Goal: Task Accomplishment & Management: Manage account settings

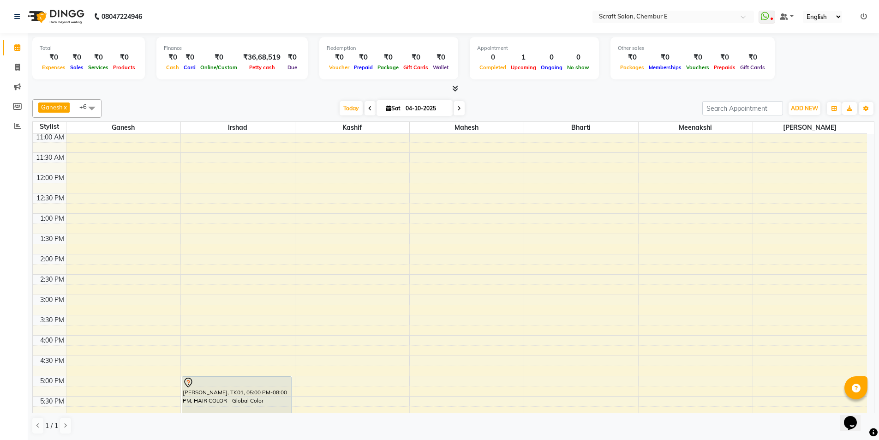
scroll to position [62, 0]
click at [645, 159] on div "9:00 AM 9:30 AM 10:00 AM 10:30 AM 11:00 AM 11:30 AM 12:00 PM 12:30 PM 1:00 PM 1…" at bounding box center [450, 335] width 834 height 527
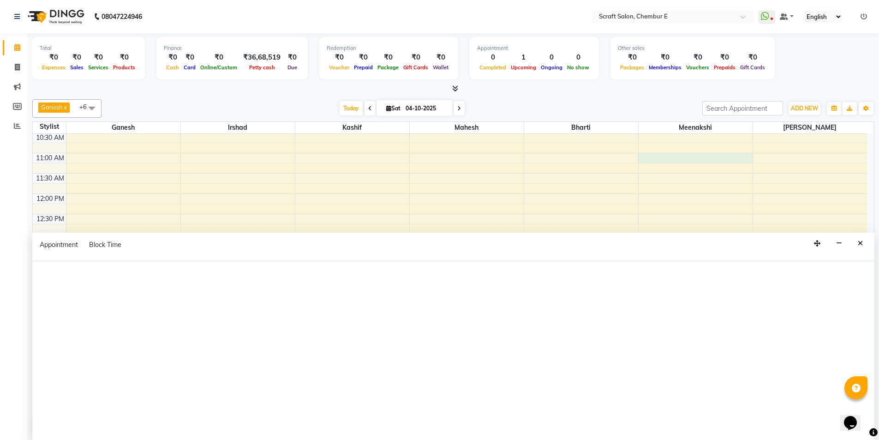
select select "69640"
select select "tentative"
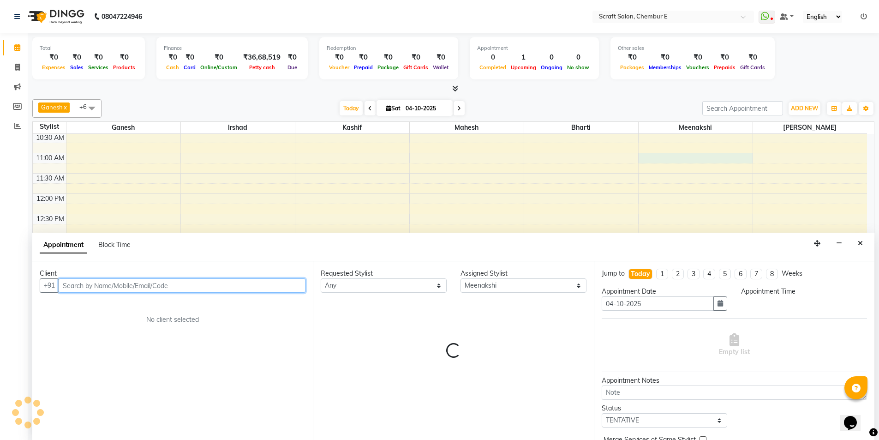
select select "660"
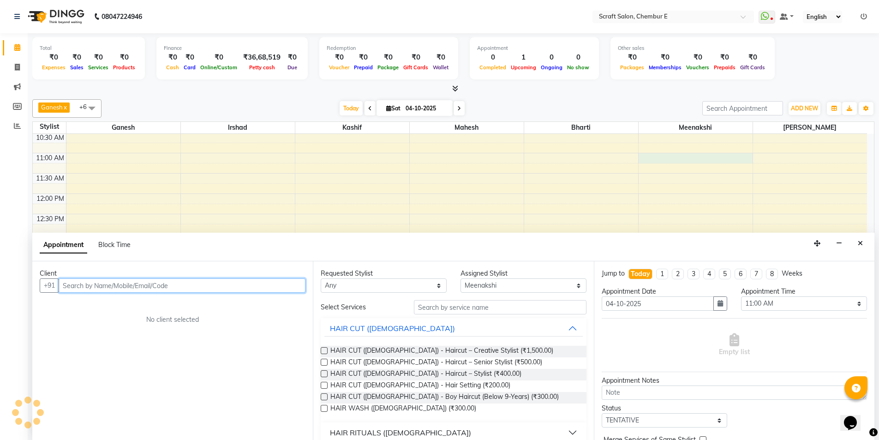
scroll to position [0, 0]
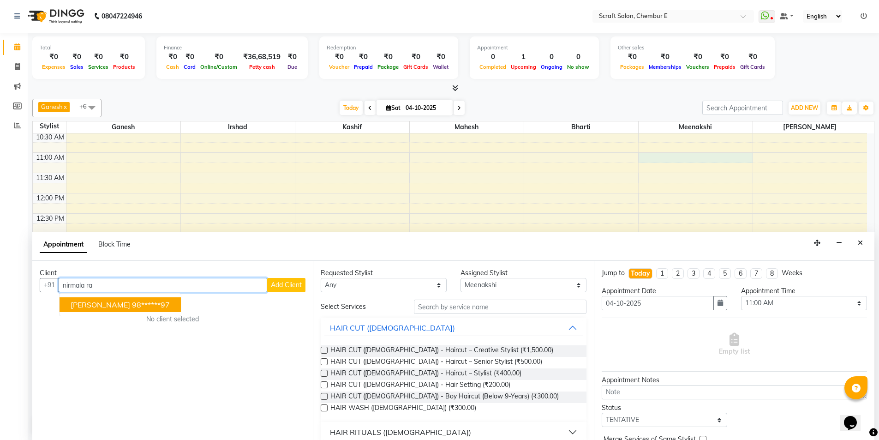
click at [83, 301] on span "[PERSON_NAME]" at bounding box center [100, 304] width 59 height 9
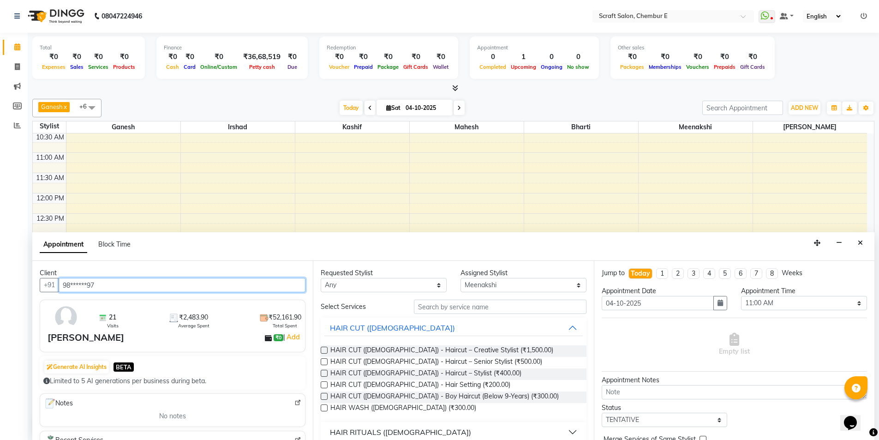
type input "98******97"
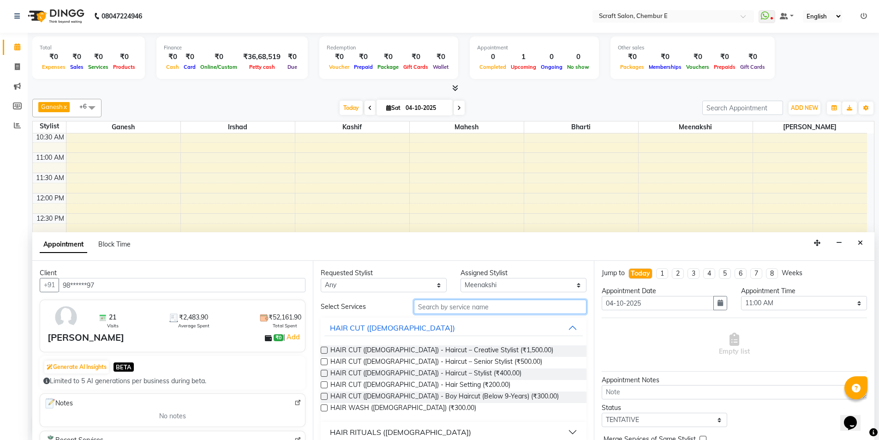
click at [472, 307] on input "text" at bounding box center [500, 306] width 172 height 14
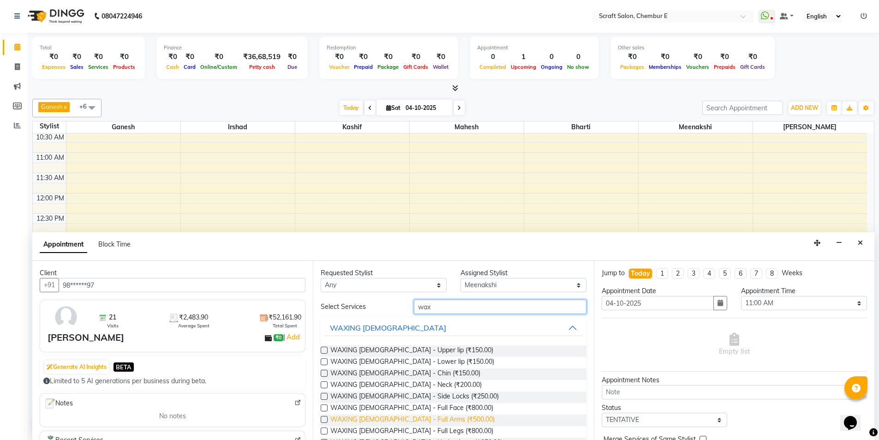
type input "wax"
click at [385, 418] on span "WAXING FEMALE - Full Arms (₹500.00)" at bounding box center [412, 420] width 164 height 12
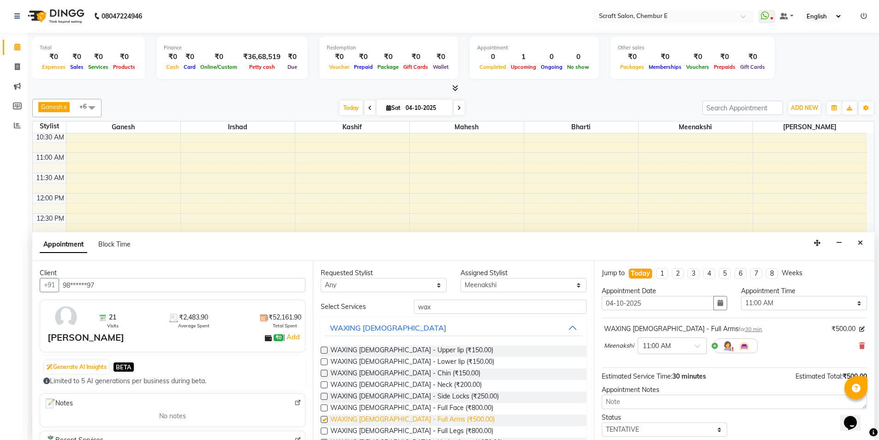
checkbox input "false"
click at [433, 287] on select "Any Bharti Ganesh Irshad Kashif Mahesh Meenakshi Rasika" at bounding box center [384, 285] width 126 height 14
click at [591, 205] on div "9:00 AM 9:30 AM 10:00 AM 10:30 AM 11:00 AM 11:30 AM 12:00 PM 12:30 PM 1:00 PM 1…" at bounding box center [450, 334] width 834 height 527
drag, startPoint x: 569, startPoint y: 284, endPoint x: 559, endPoint y: 286, distance: 10.8
click at [569, 284] on select "Select Bharti Ganesh Irshad Kashif Mahesh Meenakshi Rasika" at bounding box center [523, 285] width 126 height 14
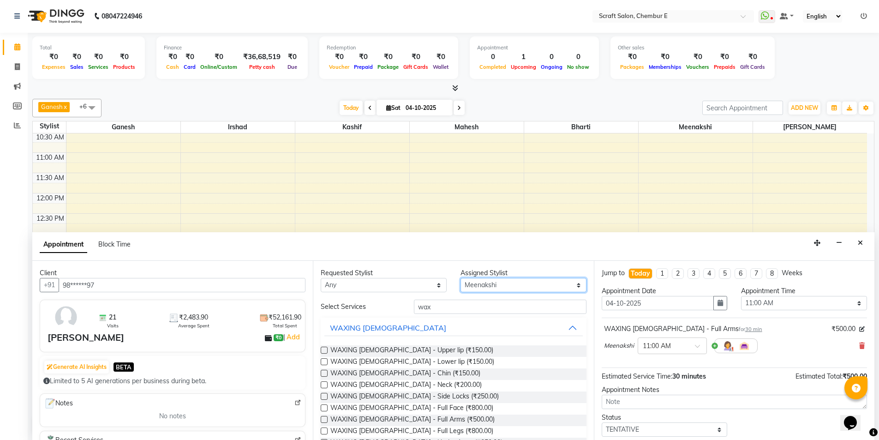
select select "50347"
click at [460, 278] on select "Select Bharti Ganesh Irshad Kashif Mahesh Meenakshi Rasika" at bounding box center [523, 285] width 126 height 14
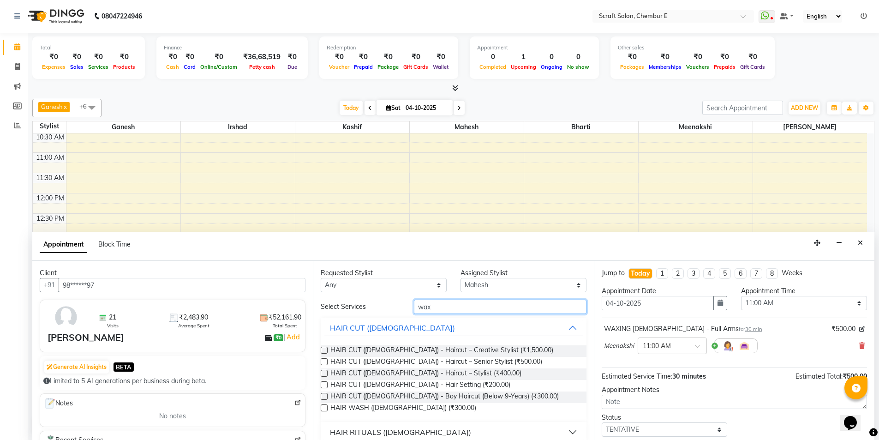
click at [459, 304] on input "wax" at bounding box center [500, 306] width 172 height 14
type input "w"
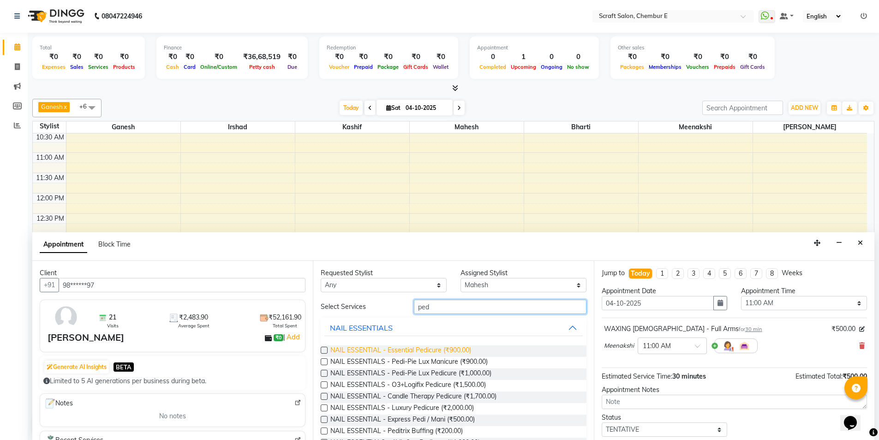
type input "ped"
click at [409, 350] on span "NAIL ESSENTIAL - Essential Pedicure (₹900.00)" at bounding box center [400, 351] width 141 height 12
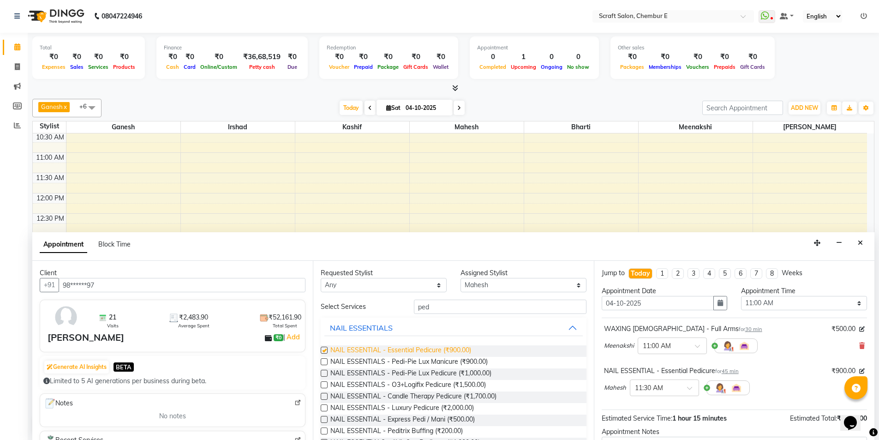
checkbox input "false"
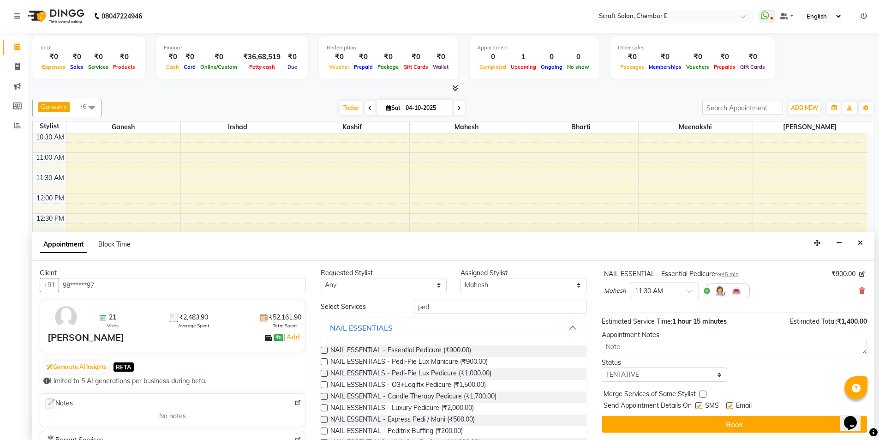
click at [731, 406] on label at bounding box center [729, 405] width 7 height 7
click at [731, 406] on input "checkbox" at bounding box center [729, 406] width 6 height 6
checkbox input "false"
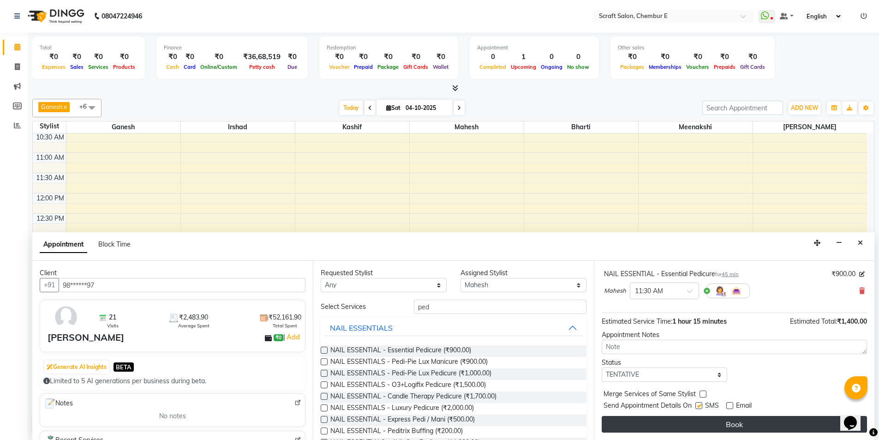
click at [731, 423] on button "Book" at bounding box center [733, 424] width 265 height 17
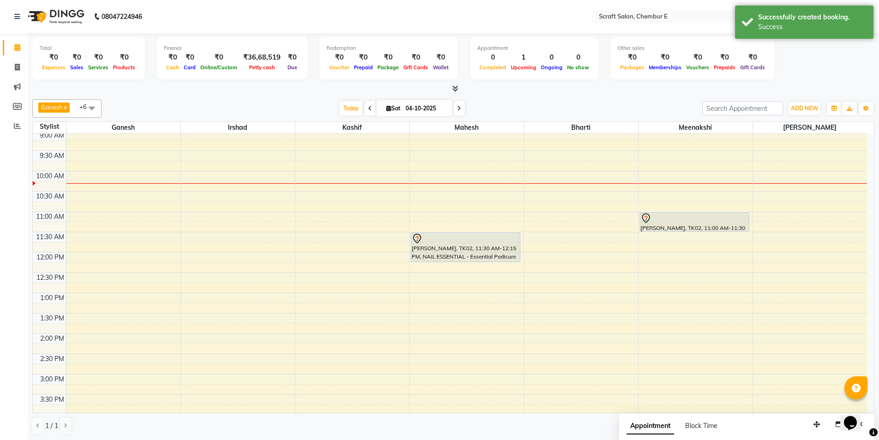
scroll to position [0, 0]
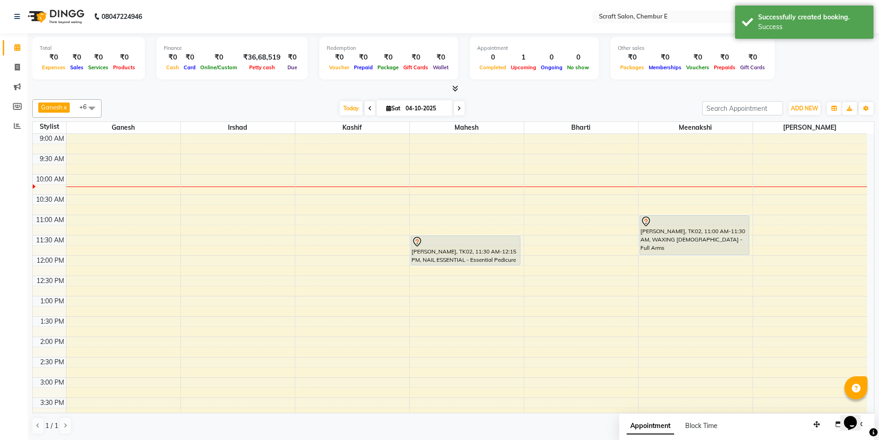
drag, startPoint x: 677, startPoint y: 236, endPoint x: 677, endPoint y: 258, distance: 22.6
click at [677, 258] on div "9:00 AM 9:30 AM 10:00 AM 10:30 AM 11:00 AM 11:30 AM 12:00 PM 12:30 PM 1:00 PM 1…" at bounding box center [450, 397] width 834 height 527
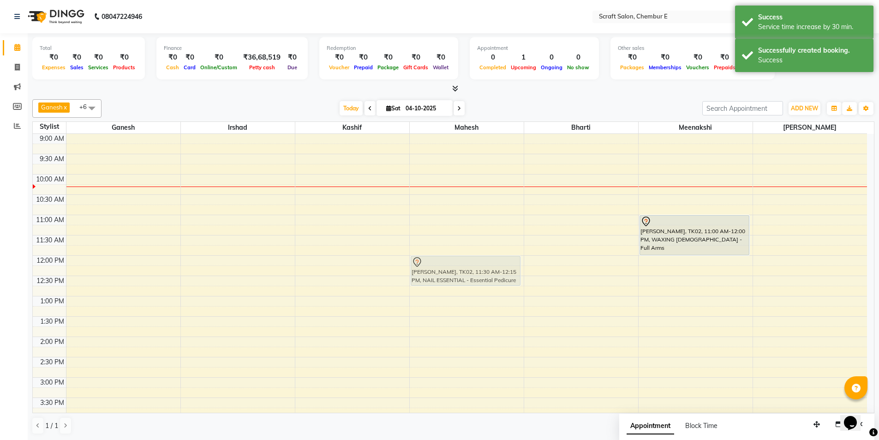
drag, startPoint x: 489, startPoint y: 240, endPoint x: 490, endPoint y: 260, distance: 19.4
click at [490, 260] on div "Nirmala Ramesh, TK02, 11:30 AM-12:15 PM, NAIL ESSENTIAL - Essential Pedicure Ni…" at bounding box center [467, 397] width 114 height 527
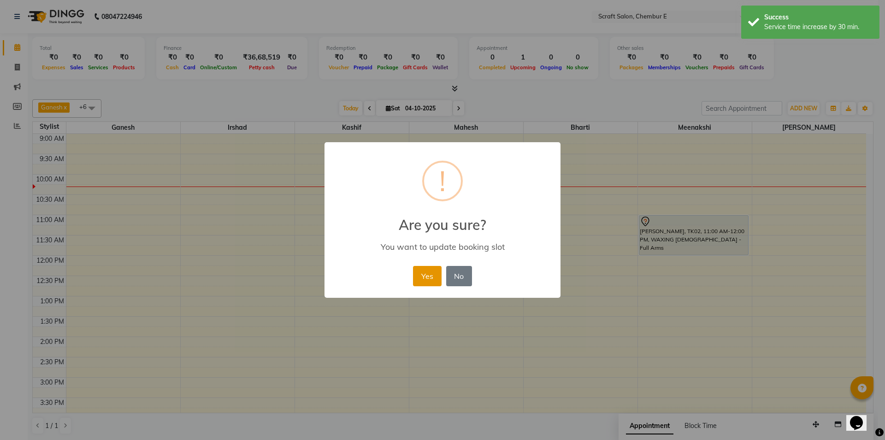
click at [434, 276] on button "Yes" at bounding box center [427, 276] width 28 height 20
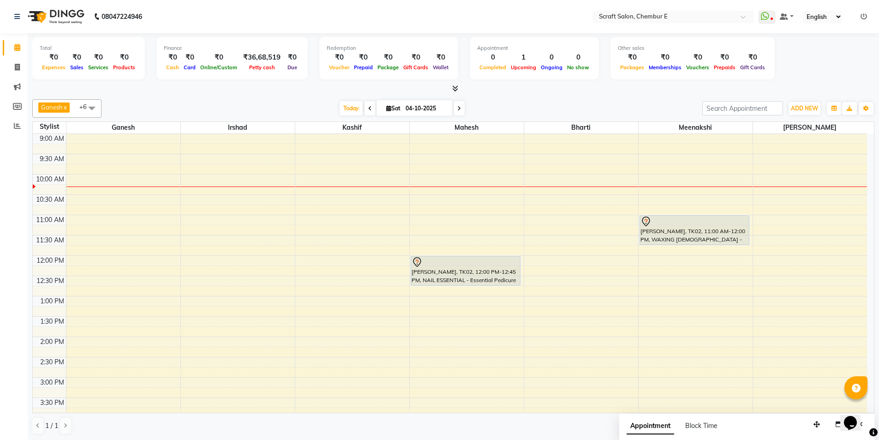
drag, startPoint x: 687, startPoint y: 254, endPoint x: 688, endPoint y: 244, distance: 9.7
click at [688, 244] on div "Nirmala Ramesh, TK02, 11:00 AM-12:00 PM, WAXING FEMALE - Full Arms Nirmala Rame…" at bounding box center [695, 397] width 114 height 527
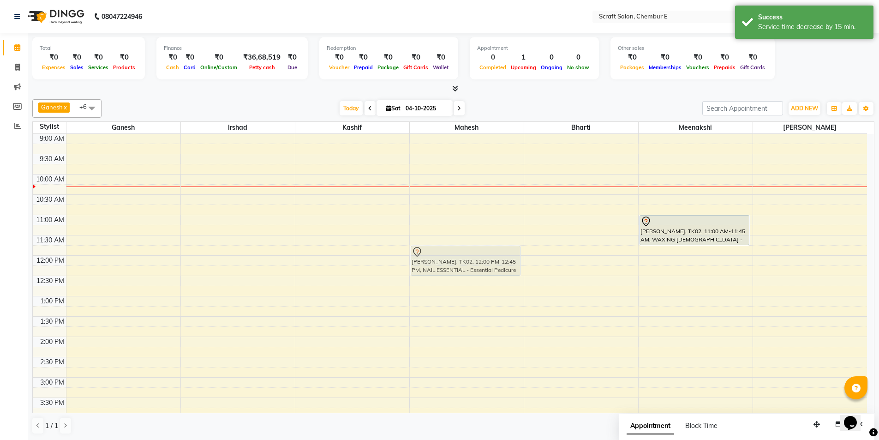
drag, startPoint x: 472, startPoint y: 258, endPoint x: 477, endPoint y: 244, distance: 14.5
click at [477, 244] on div "9:00 AM 9:30 AM 10:00 AM 10:30 AM 11:00 AM 11:30 AM 12:00 PM 12:30 PM 1:00 PM 1…" at bounding box center [450, 397] width 834 height 527
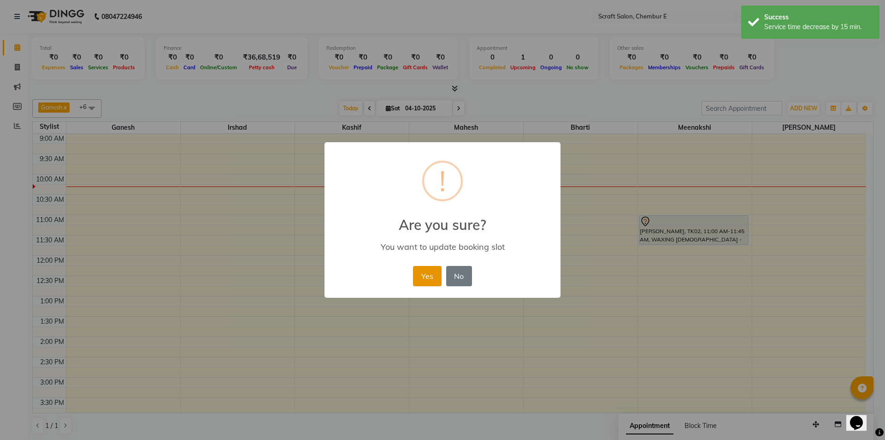
click at [423, 277] on button "Yes" at bounding box center [427, 276] width 28 height 20
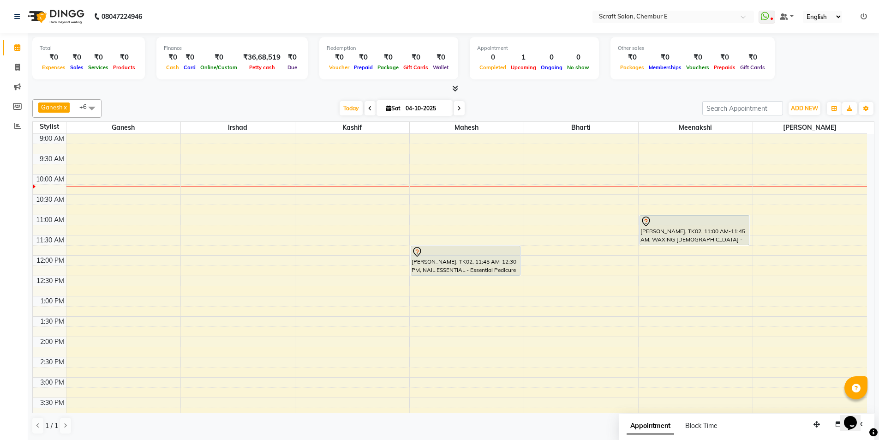
click at [862, 14] on icon at bounding box center [863, 16] width 6 height 6
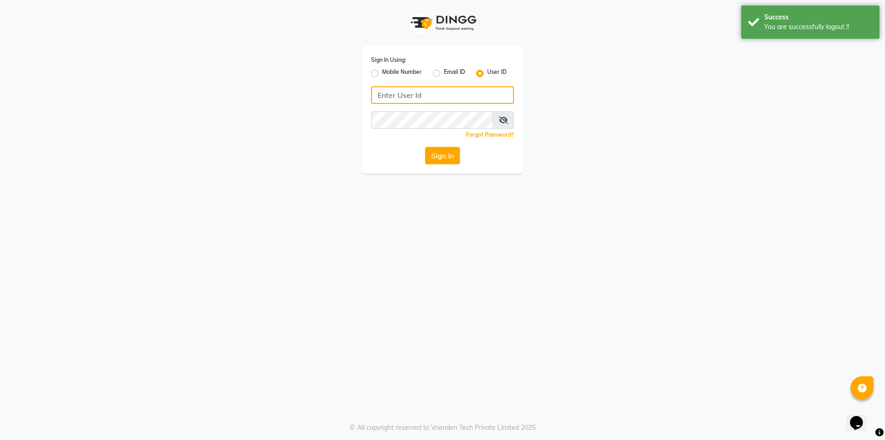
type input "7304495333"
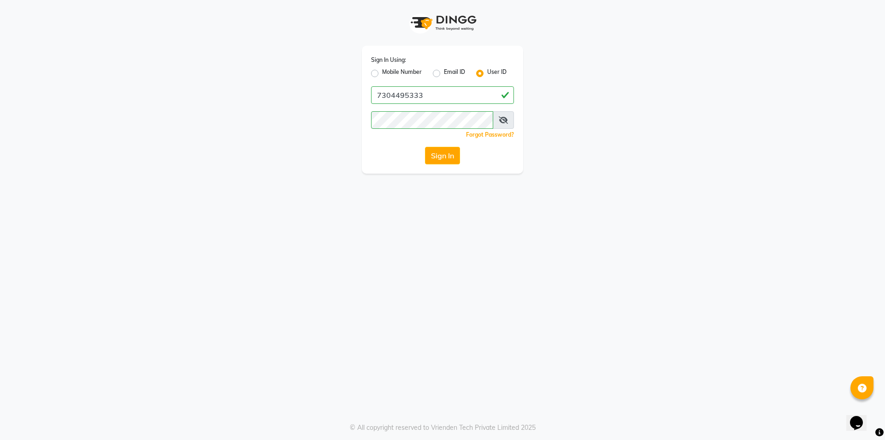
click at [382, 77] on label "Mobile Number" at bounding box center [402, 73] width 40 height 11
click at [382, 74] on input "Mobile Number" at bounding box center [385, 71] width 6 height 6
radio input "true"
radio input "false"
click at [431, 95] on input "Username" at bounding box center [458, 95] width 112 height 18
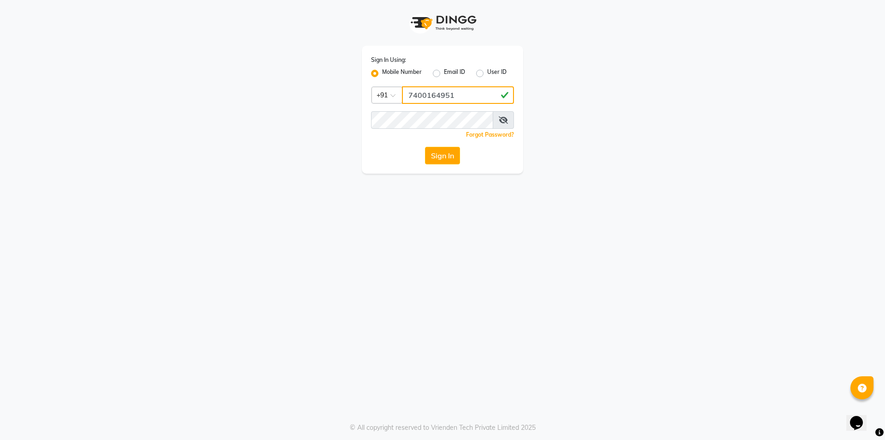
type input "7400164951"
drag, startPoint x: 491, startPoint y: 308, endPoint x: 487, endPoint y: 271, distance: 36.7
click at [490, 308] on div "Sign In Using: Mobile Number Email ID User ID Country Code × +91 7400164951 Rem…" at bounding box center [442, 220] width 885 height 440
click at [450, 155] on button "Sign In" at bounding box center [442, 156] width 35 height 18
